Goal: Information Seeking & Learning: Learn about a topic

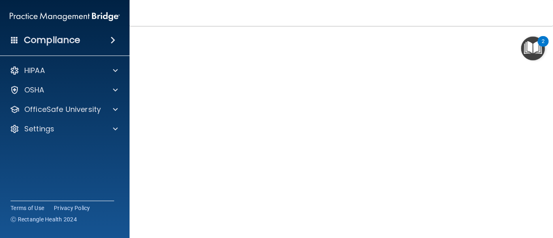
scroll to position [50, 0]
click at [522, 36] on img "Open Resource Center, 2 new notifications" at bounding box center [533, 48] width 24 height 24
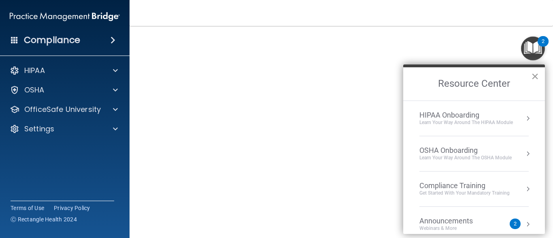
click at [535, 79] on button "×" at bounding box center [535, 76] width 8 height 13
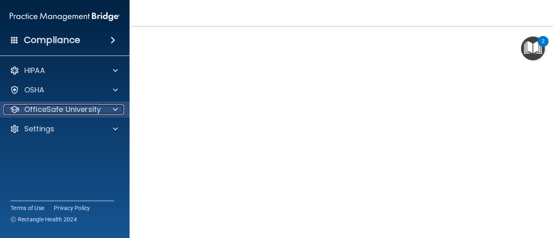
click at [82, 110] on p "OfficeSafe University" at bounding box center [62, 109] width 77 height 10
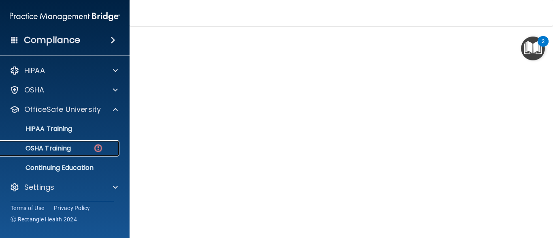
click at [95, 147] on img at bounding box center [98, 148] width 10 height 10
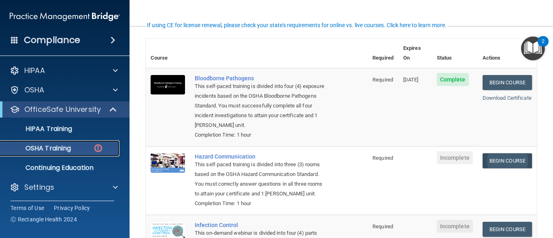
scroll to position [62, 0]
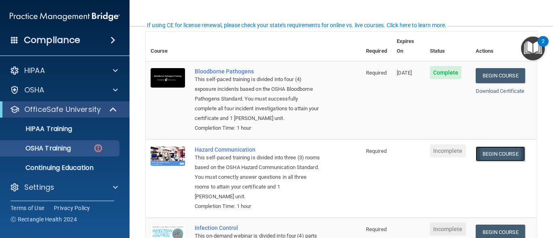
click at [510, 146] on link "Begin Course" at bounding box center [500, 153] width 49 height 15
click at [485, 146] on link "Begin Course" at bounding box center [500, 153] width 49 height 15
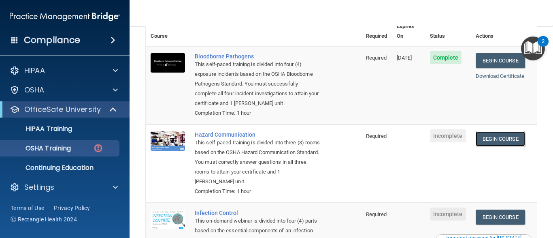
scroll to position [86, 0]
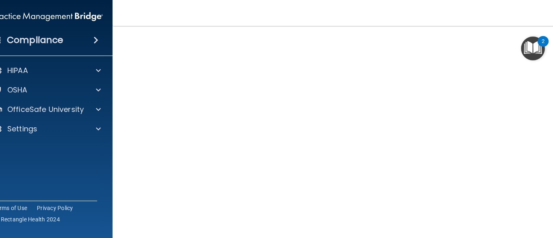
scroll to position [51, 0]
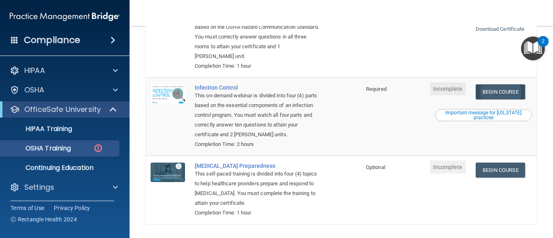
scroll to position [220, 0]
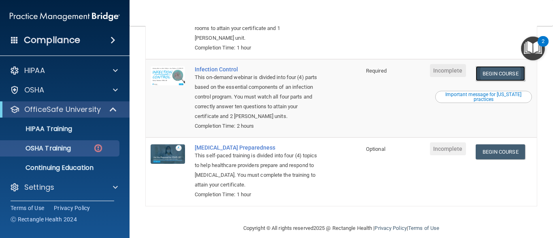
click at [504, 66] on link "Begin Course" at bounding box center [500, 73] width 49 height 15
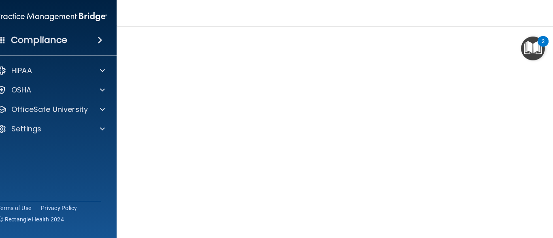
scroll to position [64, 0]
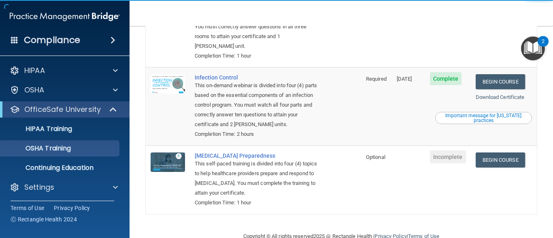
scroll to position [192, 0]
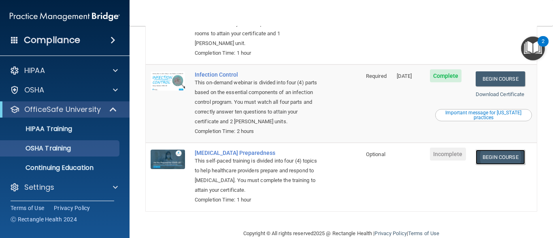
click at [525, 149] on link "Begin Course" at bounding box center [500, 156] width 49 height 15
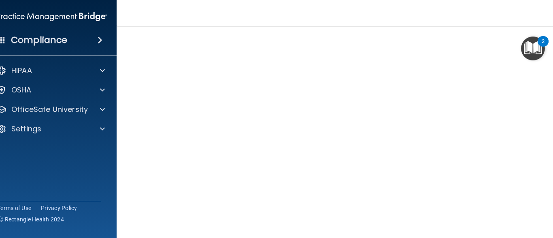
scroll to position [41, 0]
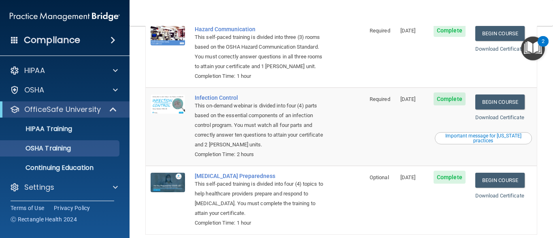
scroll to position [188, 0]
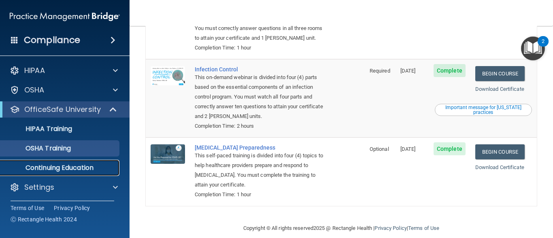
click at [53, 166] on p "Continuing Education" at bounding box center [60, 168] width 111 height 8
